Goal: Task Accomplishment & Management: Manage account settings

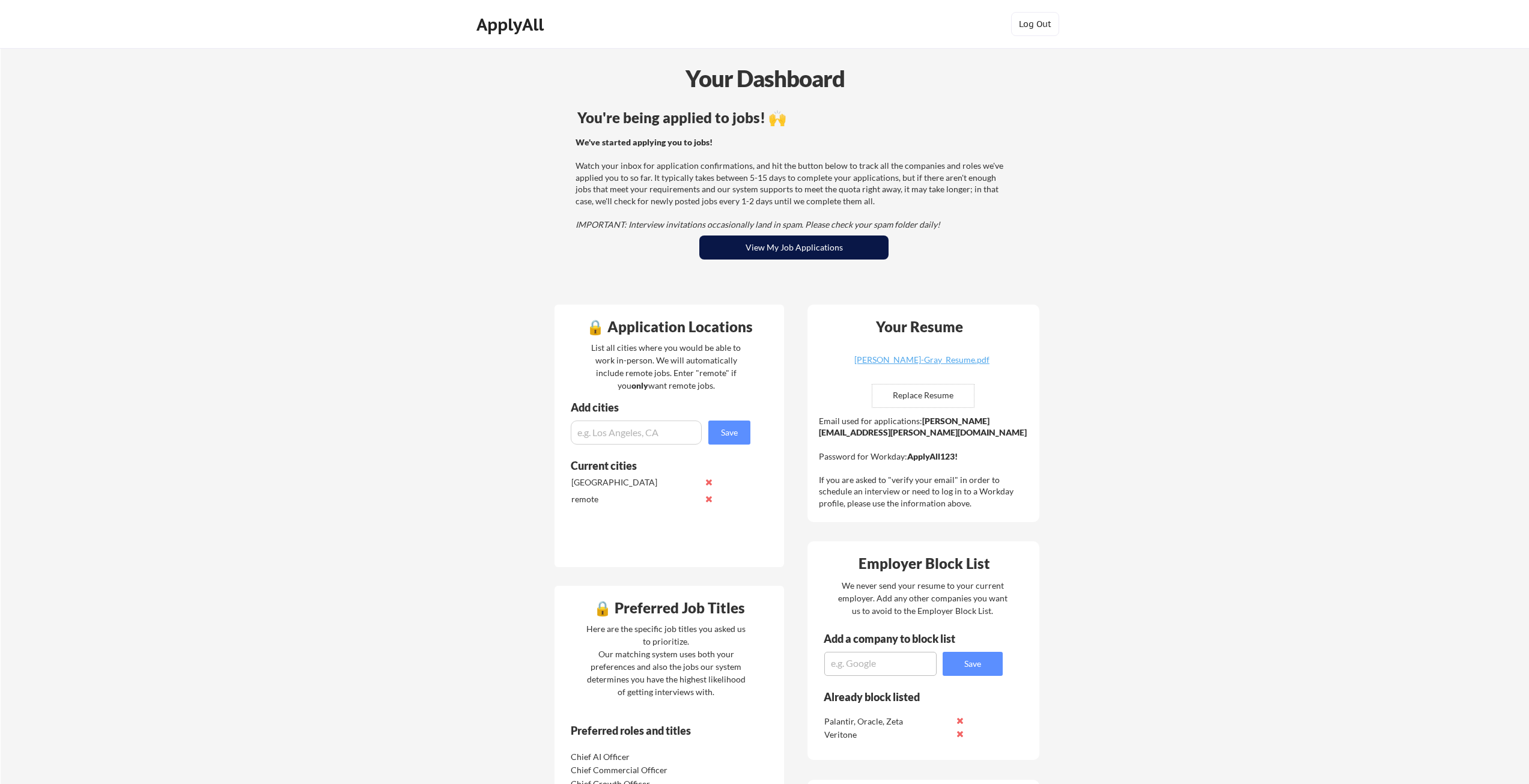
click at [806, 246] on button "View My Job Applications" at bounding box center [793, 248] width 189 height 24
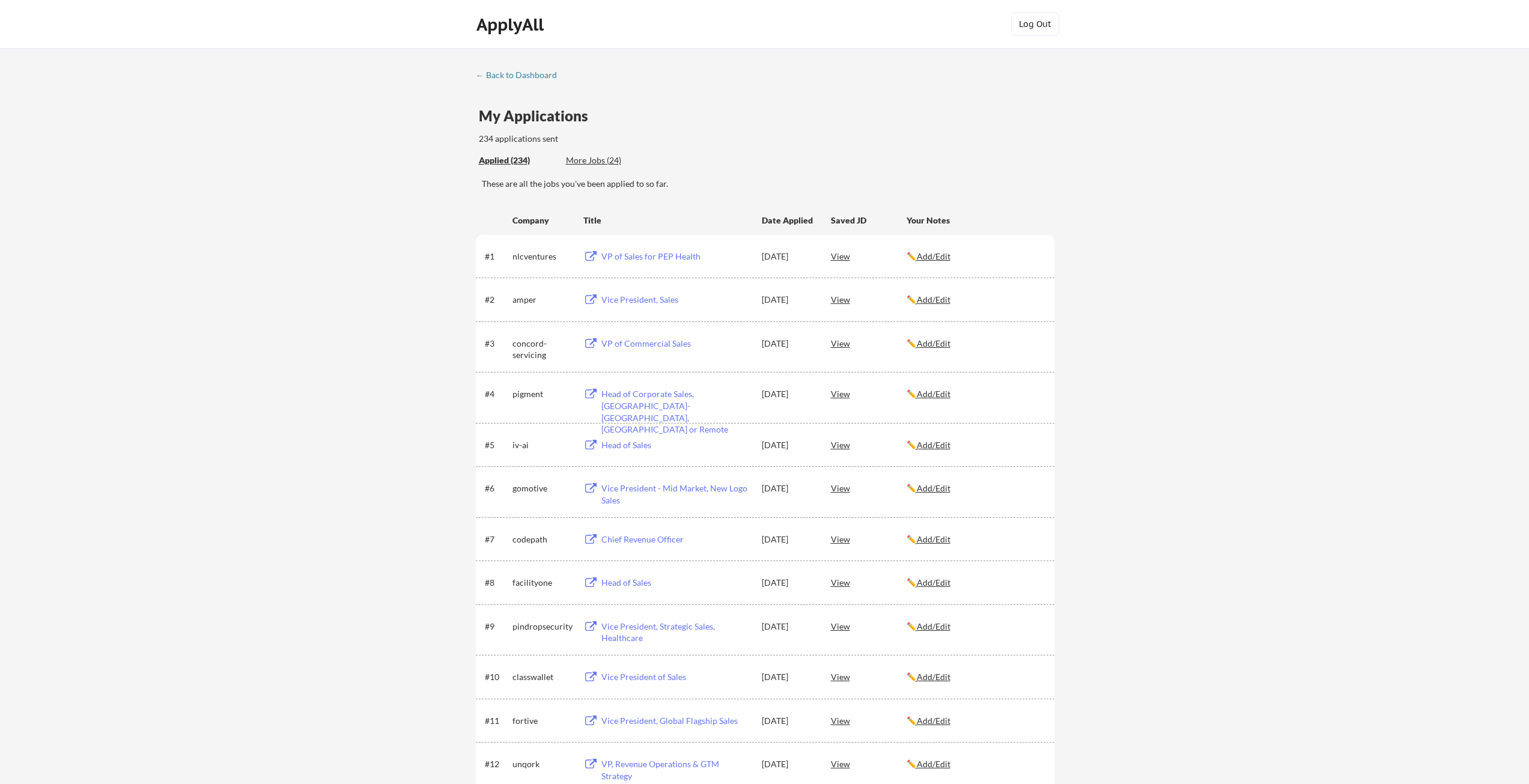
click at [844, 347] on div "View" at bounding box center [868, 342] width 76 height 21
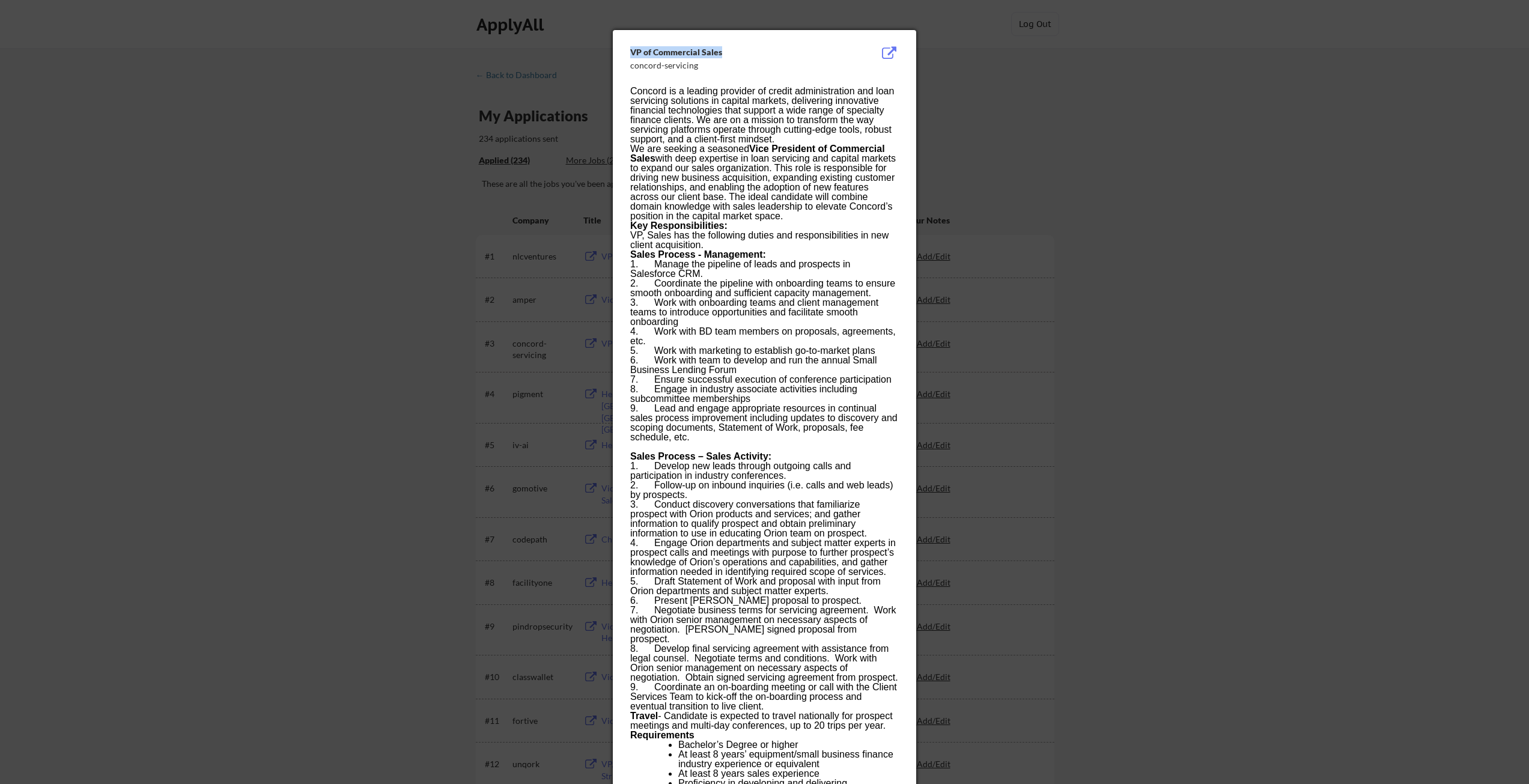
drag, startPoint x: 723, startPoint y: 49, endPoint x: 610, endPoint y: 48, distance: 113.0
click at [610, 48] on body "← Back to Dashboard My Applications 234 applications sent Applied (234) More Jo…" at bounding box center [764, 392] width 1529 height 784
copy body "VP of Commercial Sales"
click at [322, 118] on div at bounding box center [764, 392] width 1529 height 784
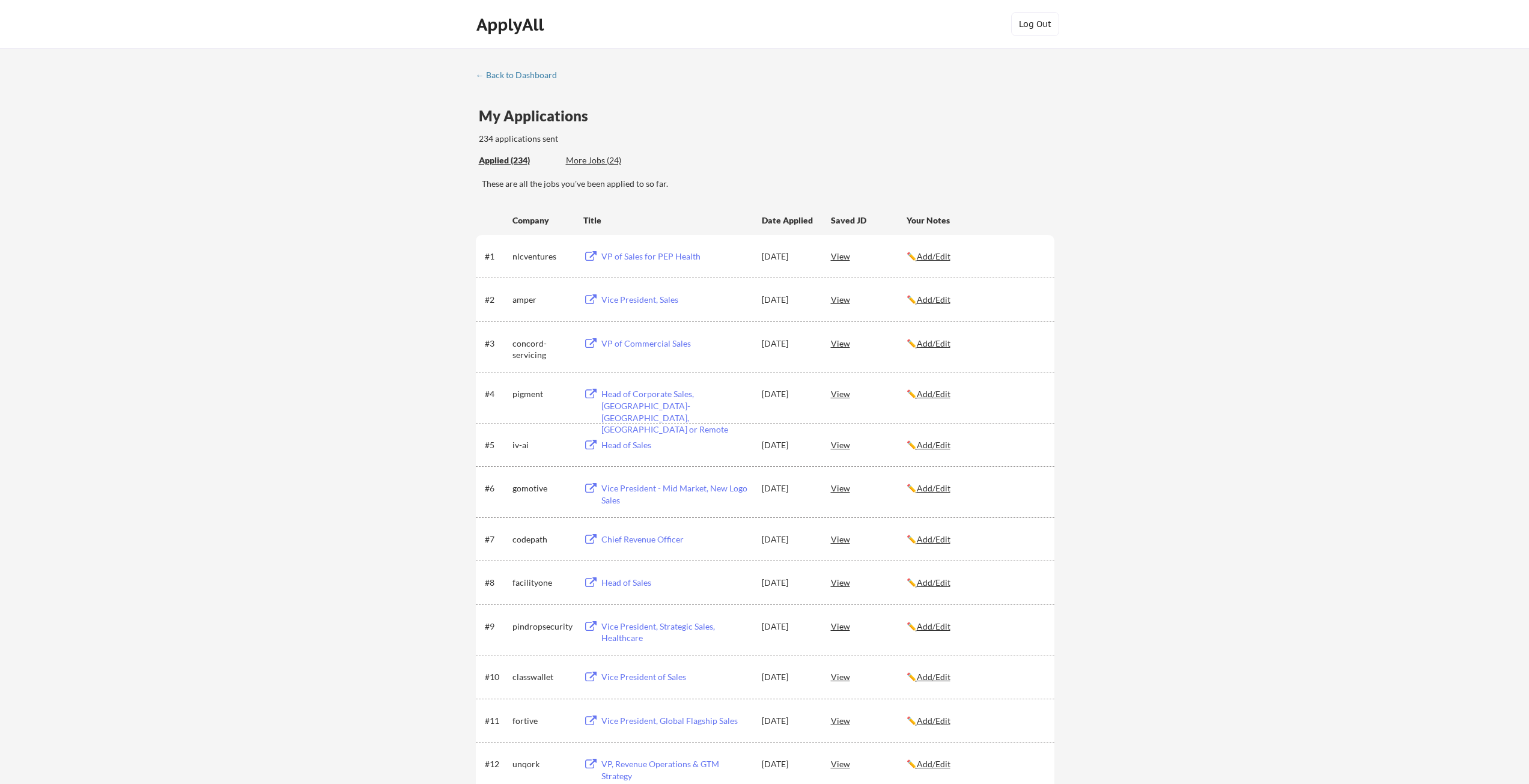
click at [847, 300] on div "View" at bounding box center [868, 298] width 76 height 21
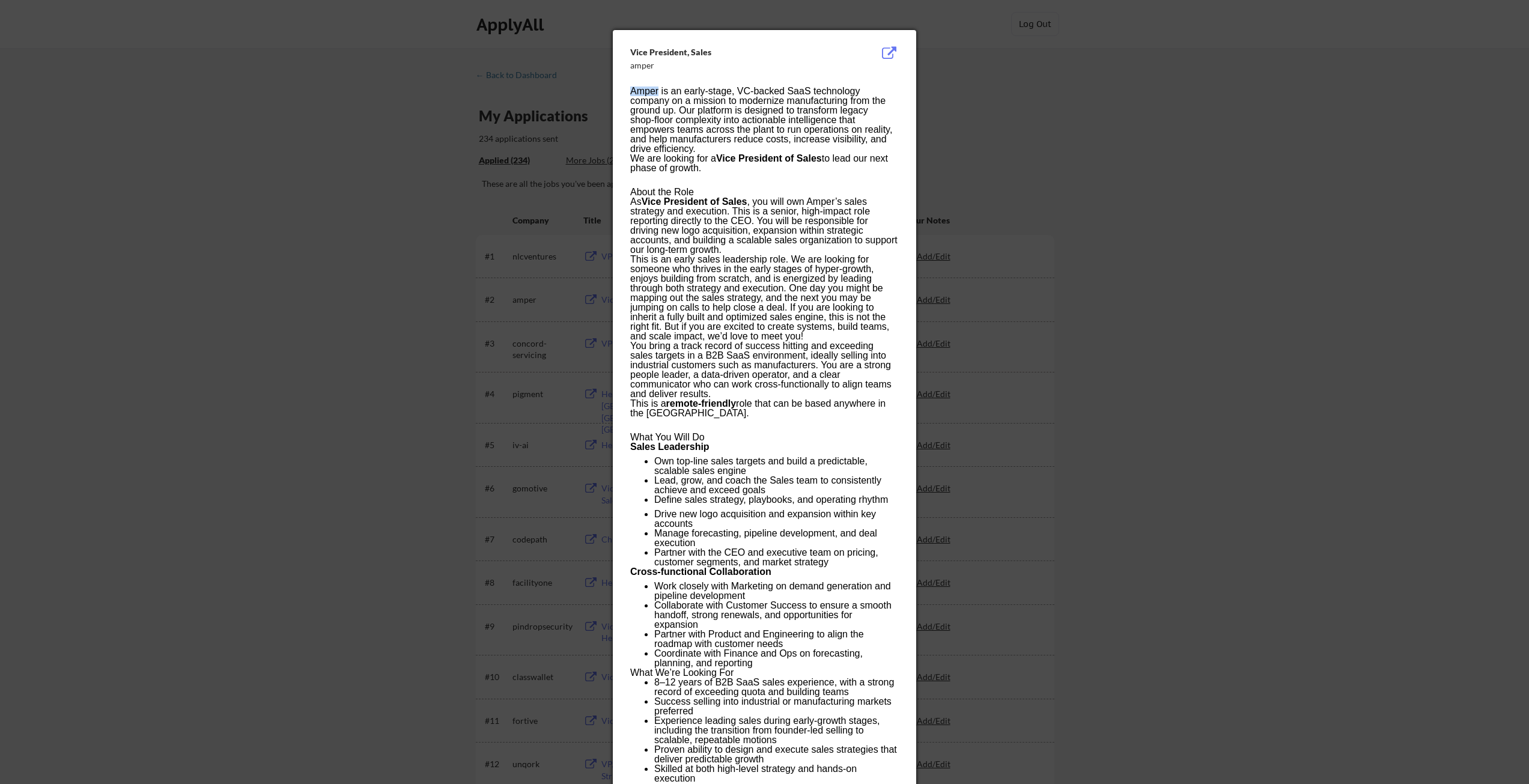
drag, startPoint x: 658, startPoint y: 90, endPoint x: 631, endPoint y: 88, distance: 27.1
click at [631, 88] on p "Amper is an early-stage, VC‑backed SaaS technology company on a mission to mode…" at bounding box center [764, 120] width 268 height 67
copy p "Amper"
drag, startPoint x: 749, startPoint y: 203, endPoint x: 648, endPoint y: 200, distance: 101.0
click at [648, 200] on strong "Vice President of Sales" at bounding box center [694, 201] width 105 height 10
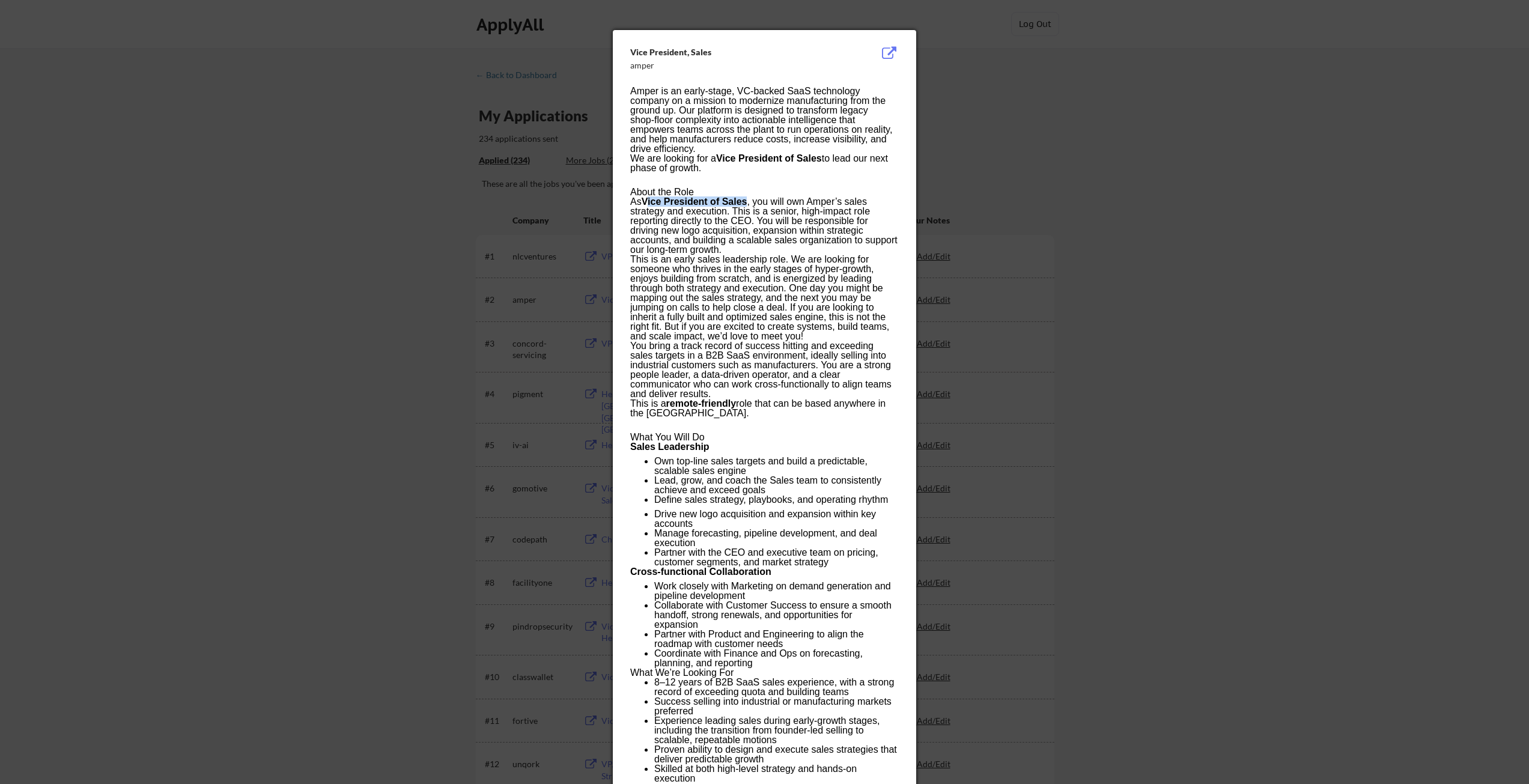
click at [648, 200] on strong "Vice President of Sales" at bounding box center [694, 201] width 105 height 10
drag, startPoint x: 645, startPoint y: 199, endPoint x: 748, endPoint y: 201, distance: 103.0
click at [748, 201] on strong "Vice President of Sales" at bounding box center [694, 201] width 105 height 10
copy strong "Vice President of Sales"
click at [306, 213] on div at bounding box center [764, 392] width 1529 height 784
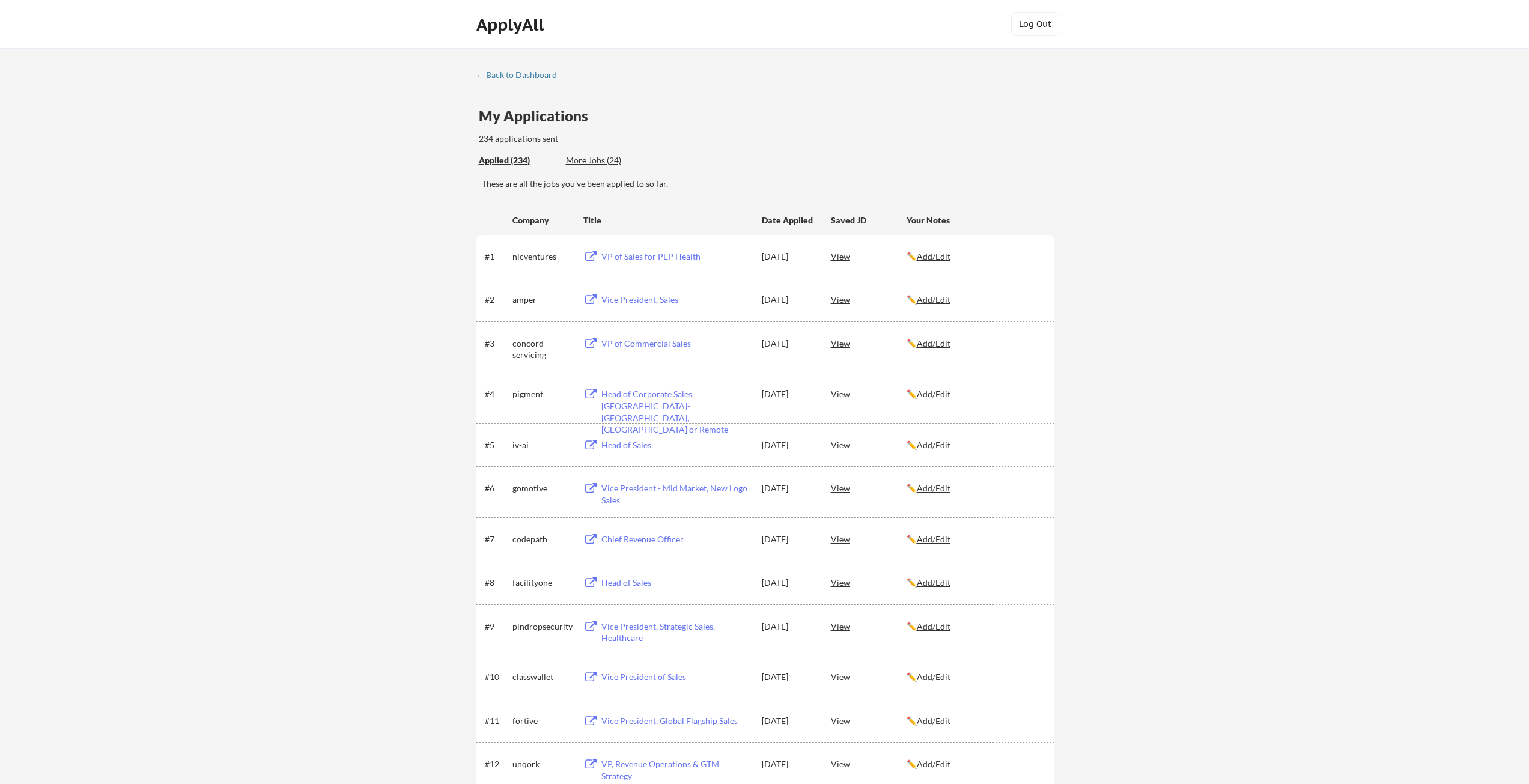
click at [842, 259] on div "View" at bounding box center [868, 255] width 76 height 21
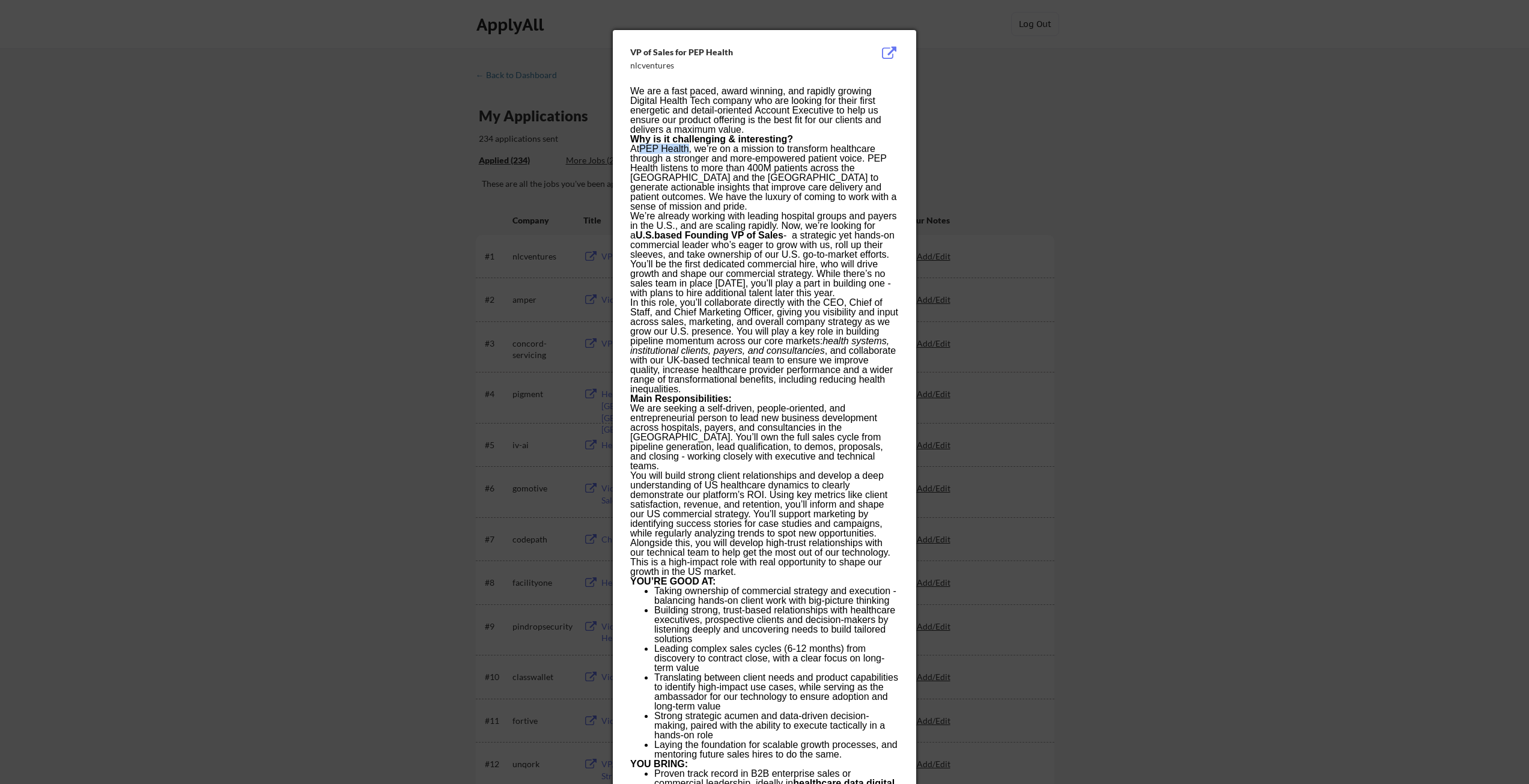
drag, startPoint x: 641, startPoint y: 148, endPoint x: 692, endPoint y: 153, distance: 51.2
click at [692, 153] on p "At PEP Health , we’re on a mission to transform healthcare through a stronger a…" at bounding box center [764, 178] width 268 height 67
copy p "PEP Health"
drag, startPoint x: 776, startPoint y: 225, endPoint x: 682, endPoint y: 227, distance: 94.0
click at [682, 230] on strong "U.S.based Founding VP of Sales" at bounding box center [709, 235] width 148 height 10
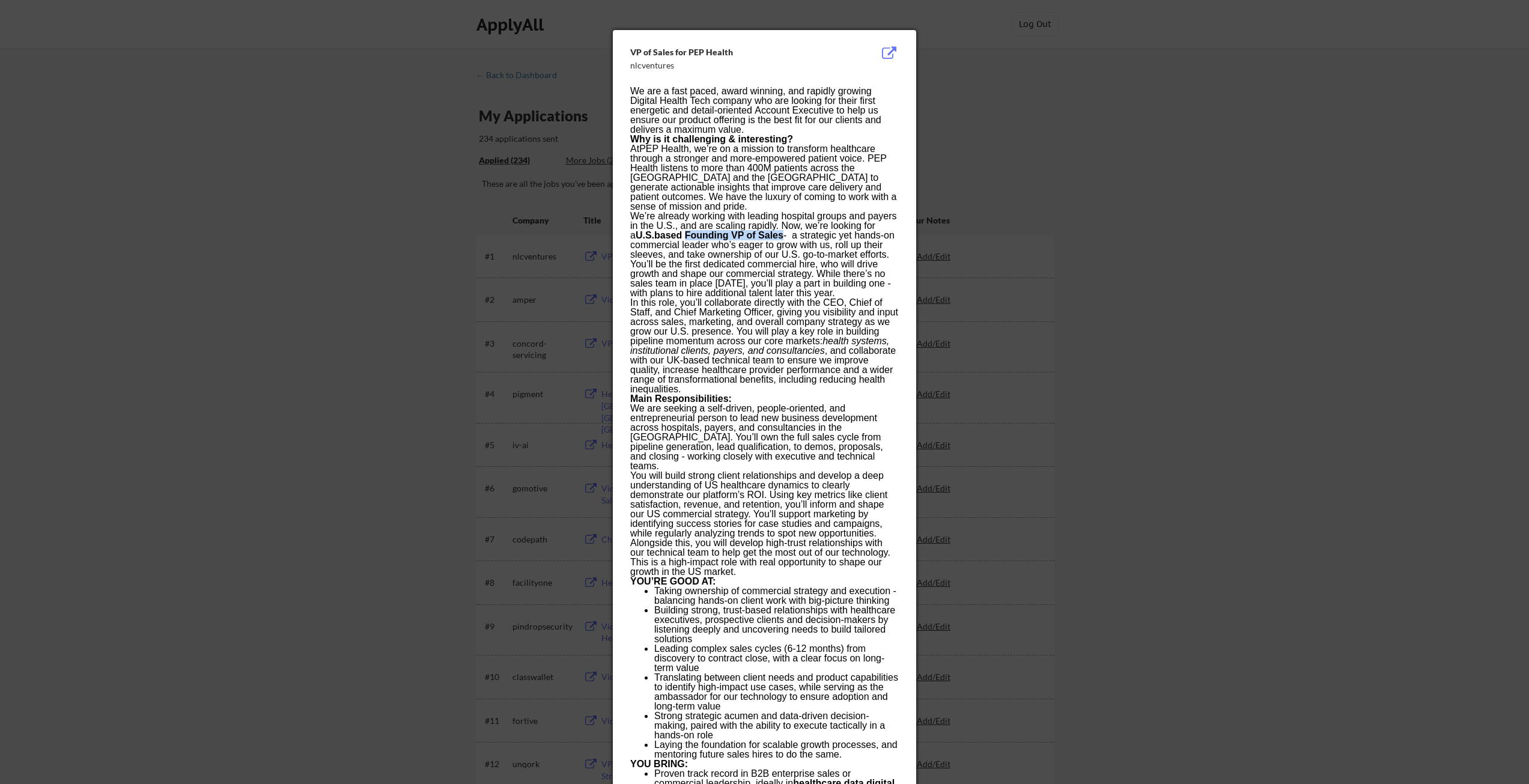
copy strong "Founding VP of Sales"
click at [352, 426] on div at bounding box center [764, 392] width 1529 height 784
